Goal: Transaction & Acquisition: Download file/media

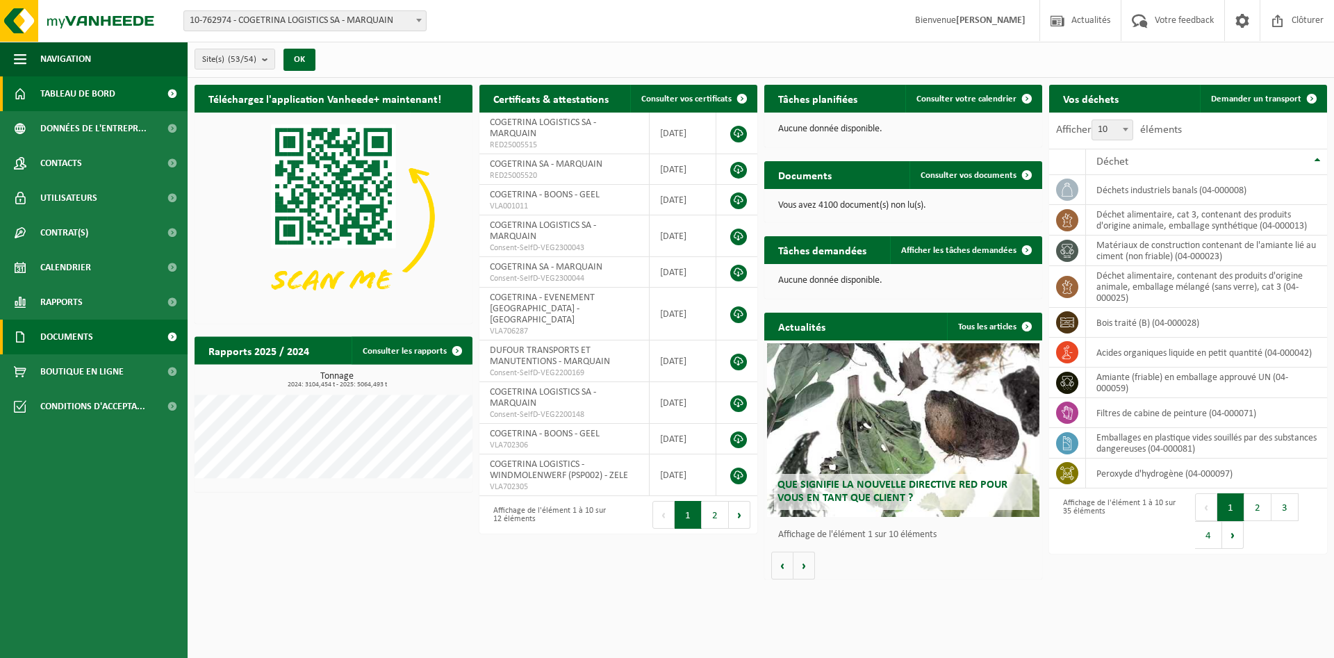
click at [72, 340] on span "Documents" at bounding box center [66, 337] width 53 height 35
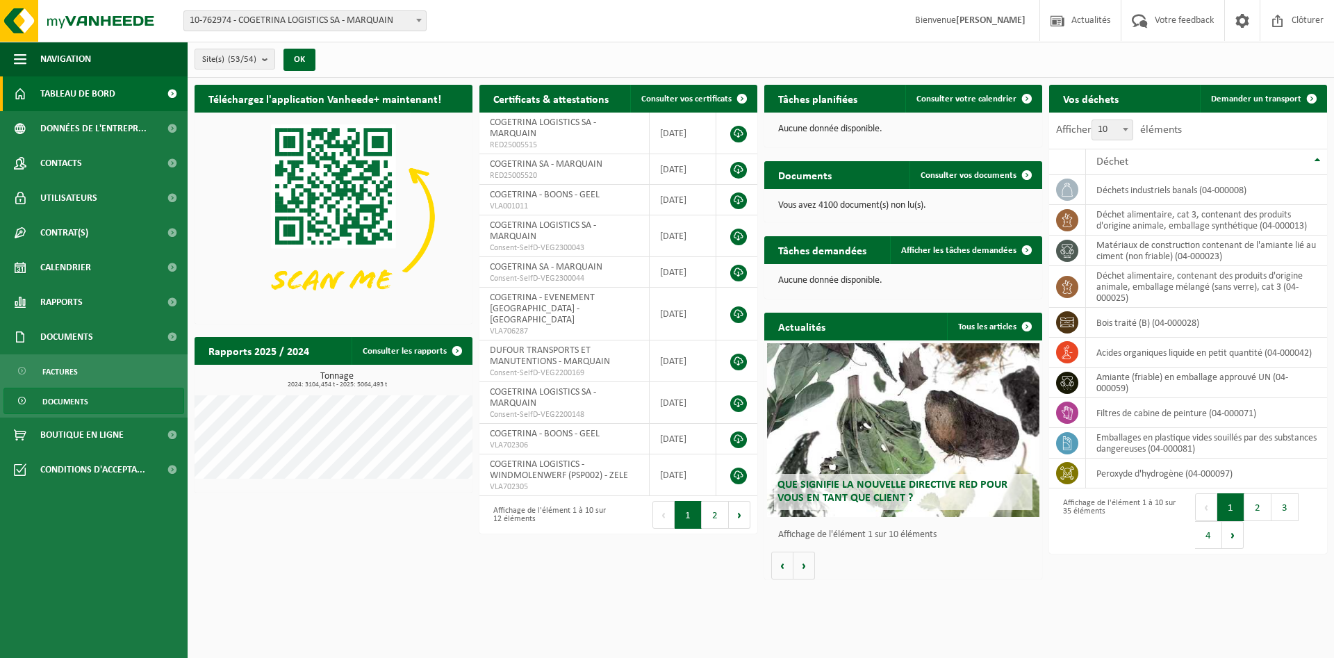
click at [61, 405] on span "Documents" at bounding box center [65, 401] width 46 height 26
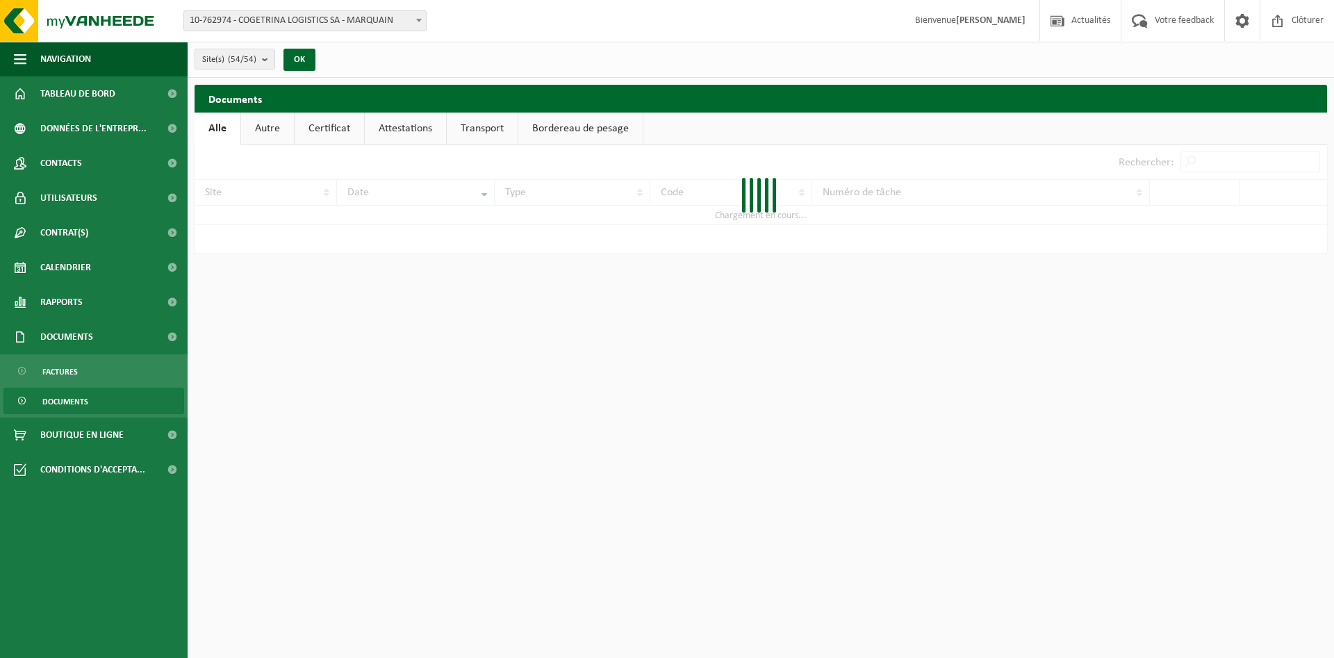
click at [591, 132] on link "Bordereau de pesage" at bounding box center [580, 129] width 124 height 32
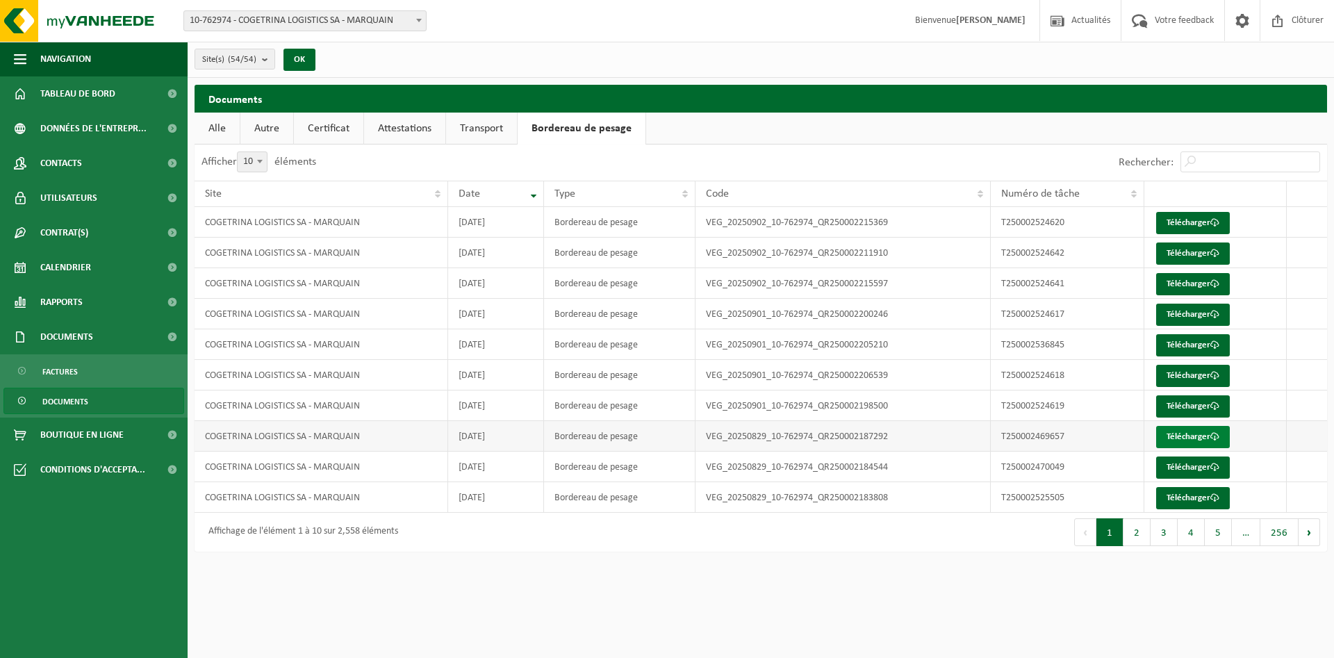
click at [1199, 438] on link "Télécharger" at bounding box center [1193, 437] width 74 height 22
click at [1188, 466] on link "Télécharger" at bounding box center [1193, 467] width 74 height 22
click at [1191, 494] on link "Télécharger" at bounding box center [1193, 498] width 74 height 22
click at [1146, 531] on button "2" at bounding box center [1136, 532] width 27 height 28
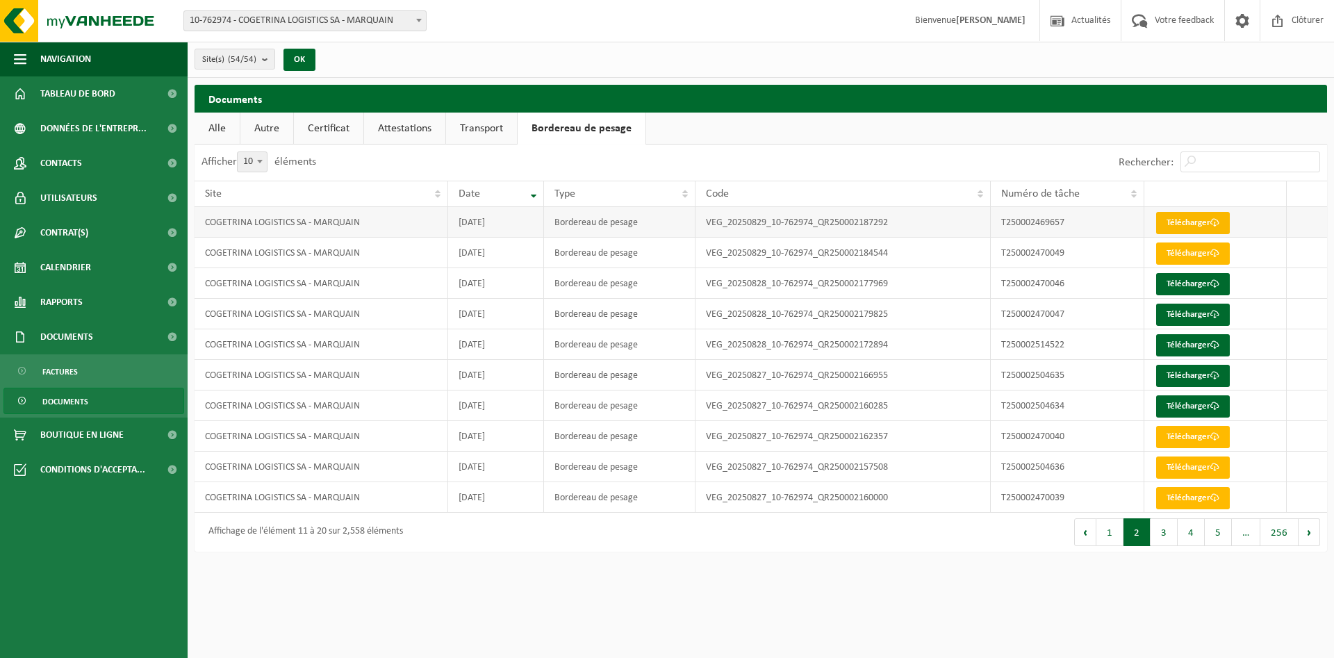
click at [1171, 218] on link "Télécharger" at bounding box center [1193, 223] width 74 height 22
click at [1182, 249] on link "Télécharger" at bounding box center [1193, 253] width 74 height 22
